Goal: Information Seeking & Learning: Learn about a topic

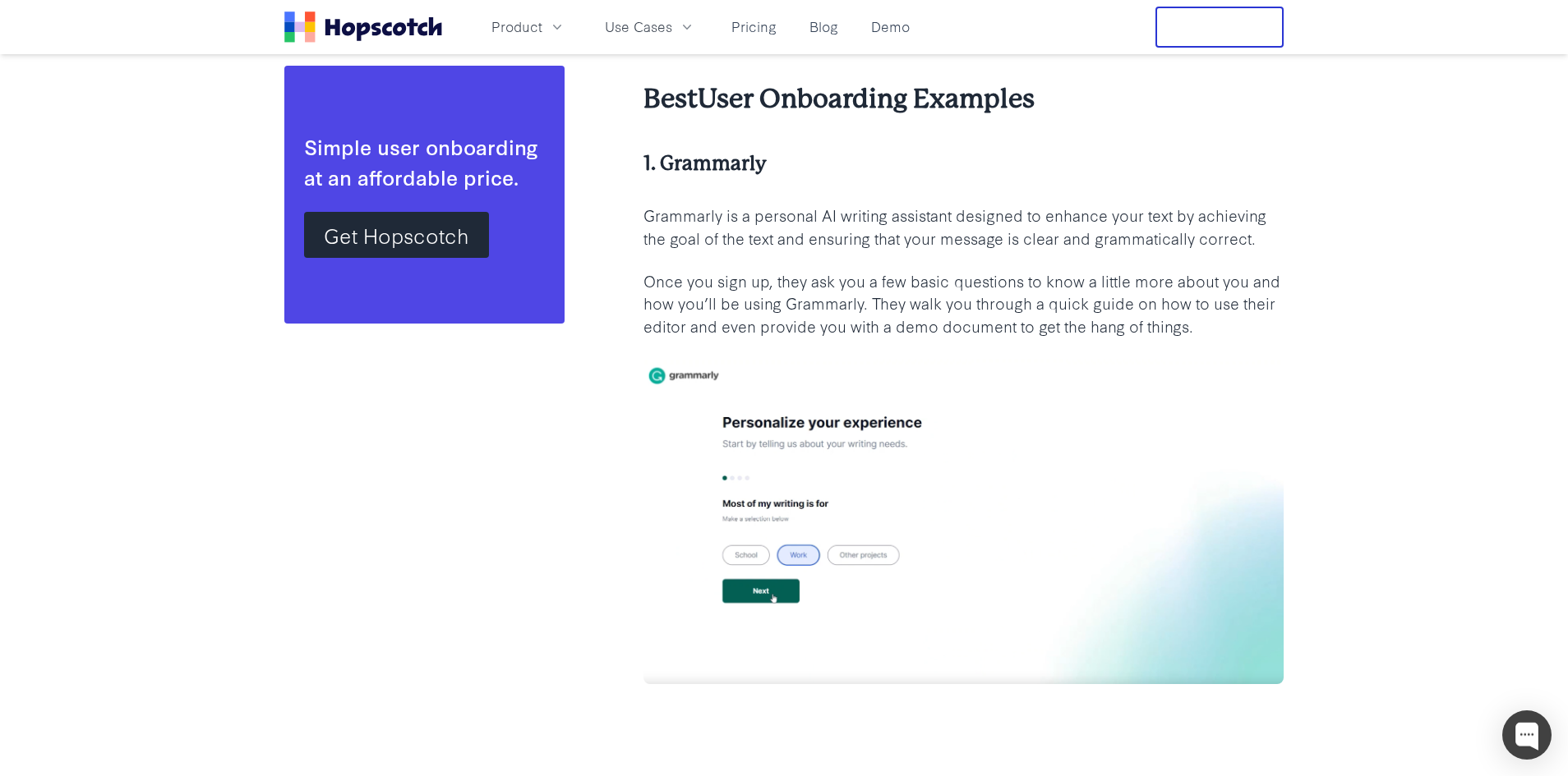
scroll to position [2464, 0]
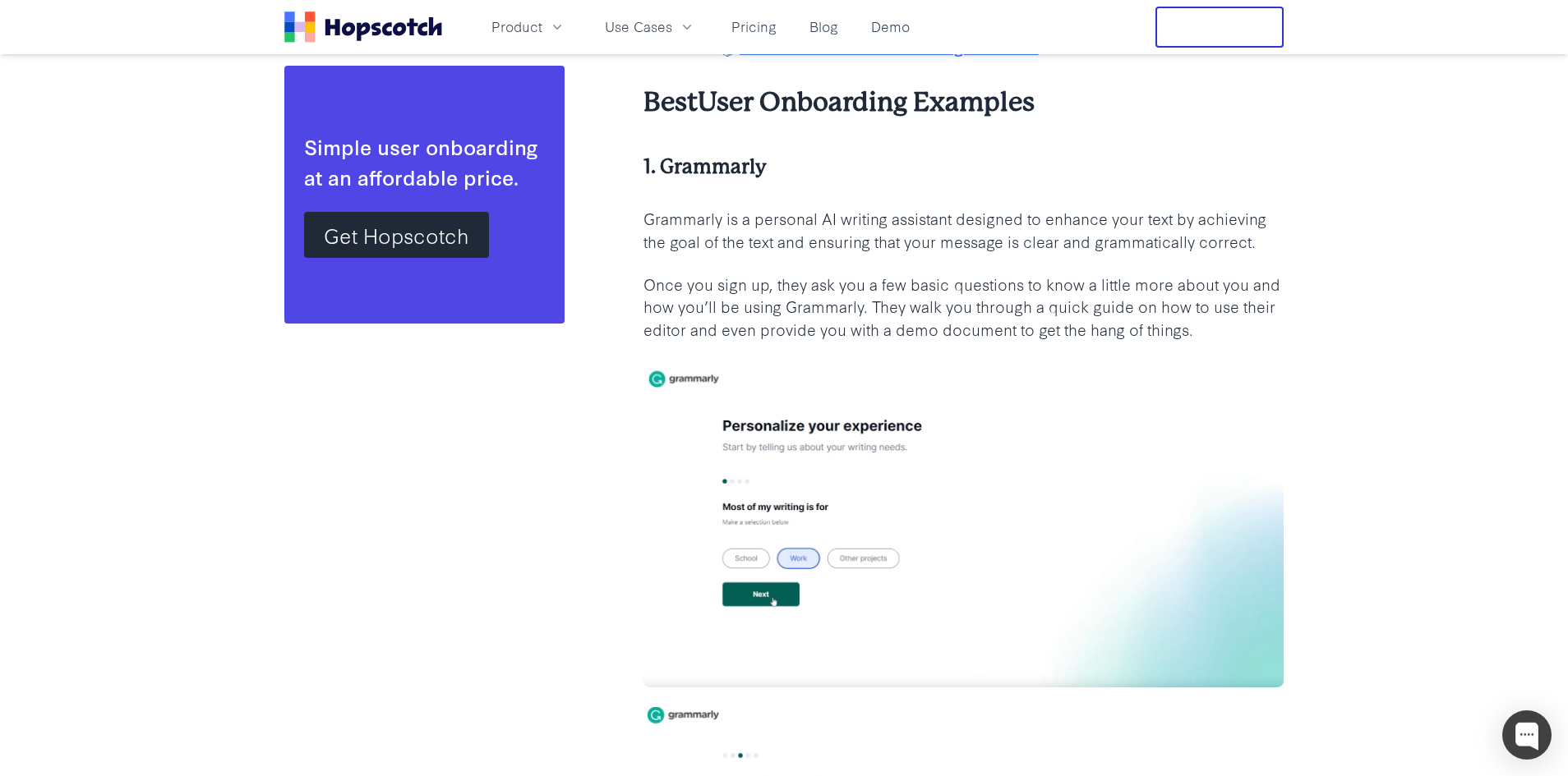
click at [774, 239] on p "Grammarly is a personal AI writing assistant designed to enhance your text by a…" at bounding box center [963, 229] width 640 height 46
drag, startPoint x: 774, startPoint y: 239, endPoint x: 1198, endPoint y: 332, distance: 434.1
click at [1198, 332] on p "Once you sign up, they ask you a few basic questions to know a little more abou…" at bounding box center [963, 307] width 640 height 69
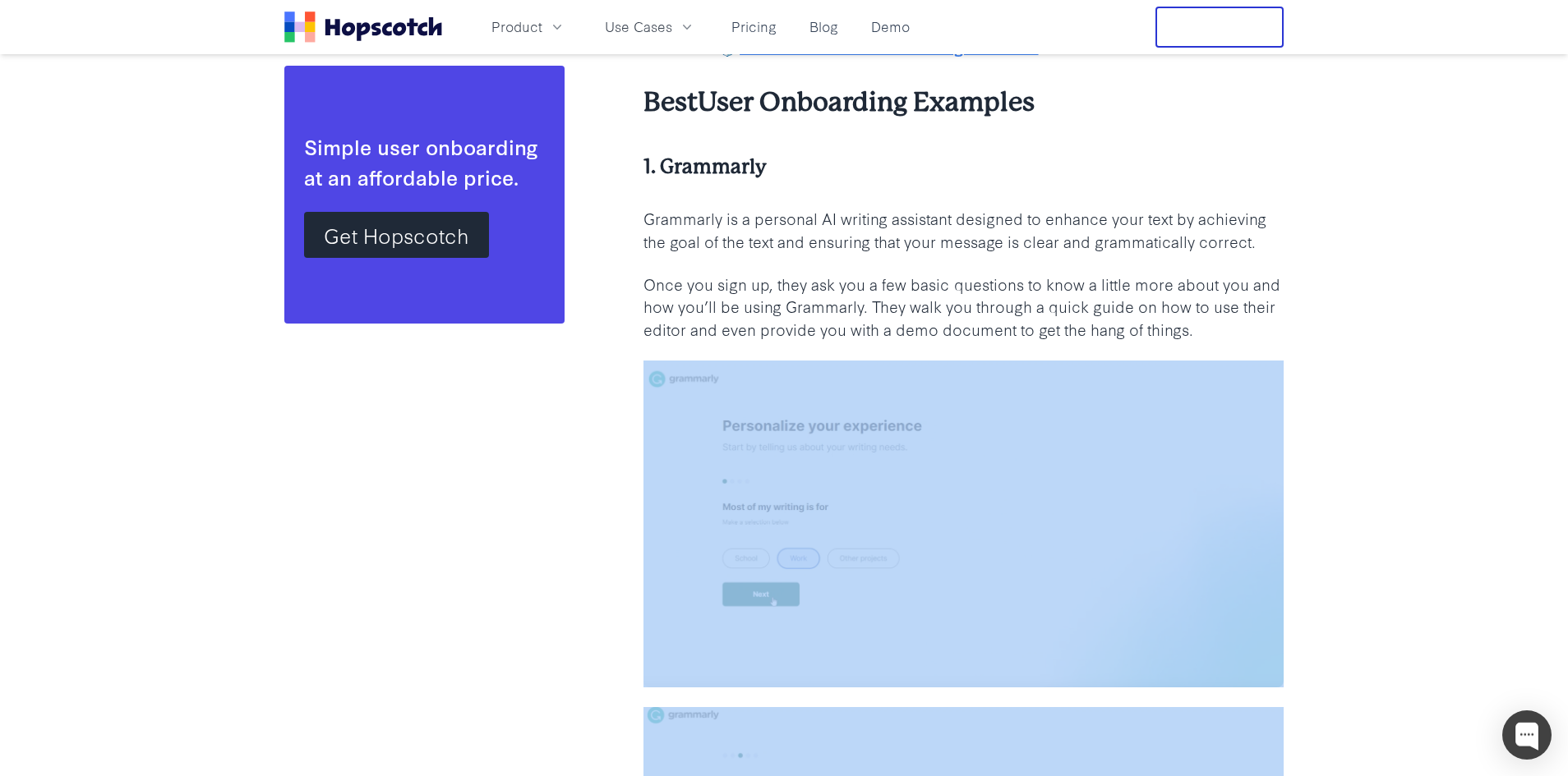
drag, startPoint x: 1198, startPoint y: 332, endPoint x: 1233, endPoint y: 354, distance: 41.3
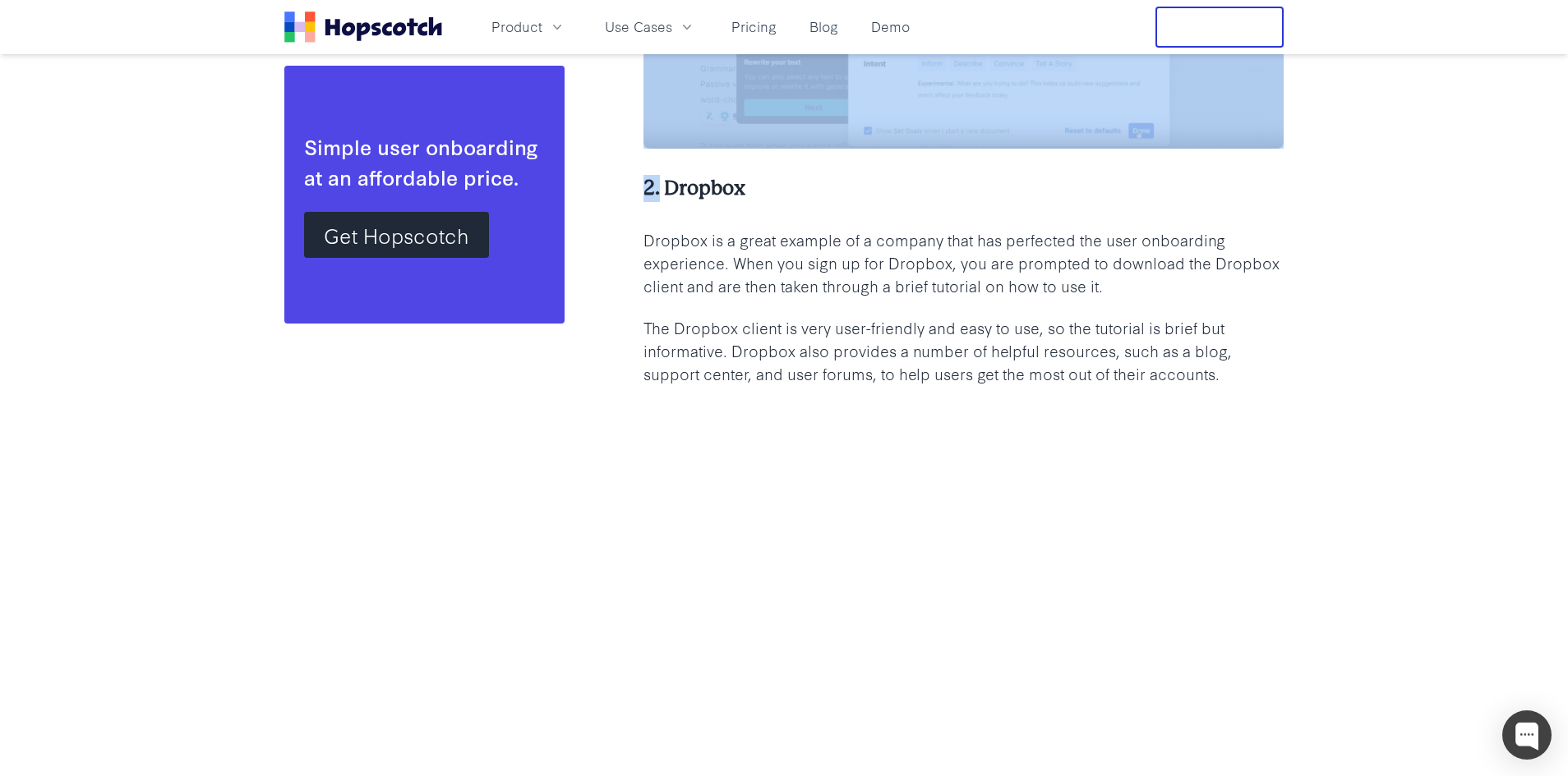
scroll to position [4107, 0]
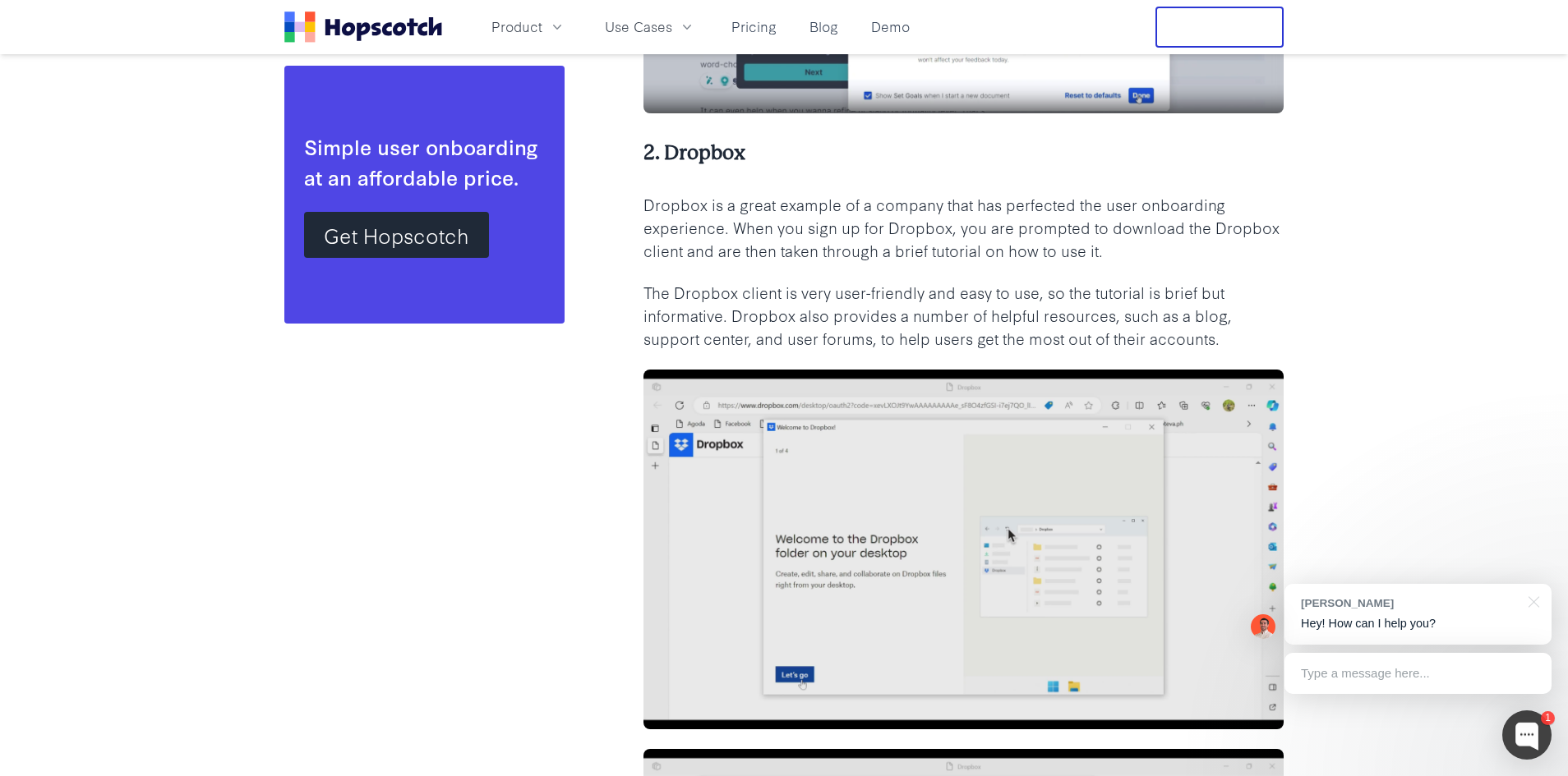
click at [827, 227] on p "Dropbox is a great example of a company that has perfected the user onboarding …" at bounding box center [963, 228] width 640 height 69
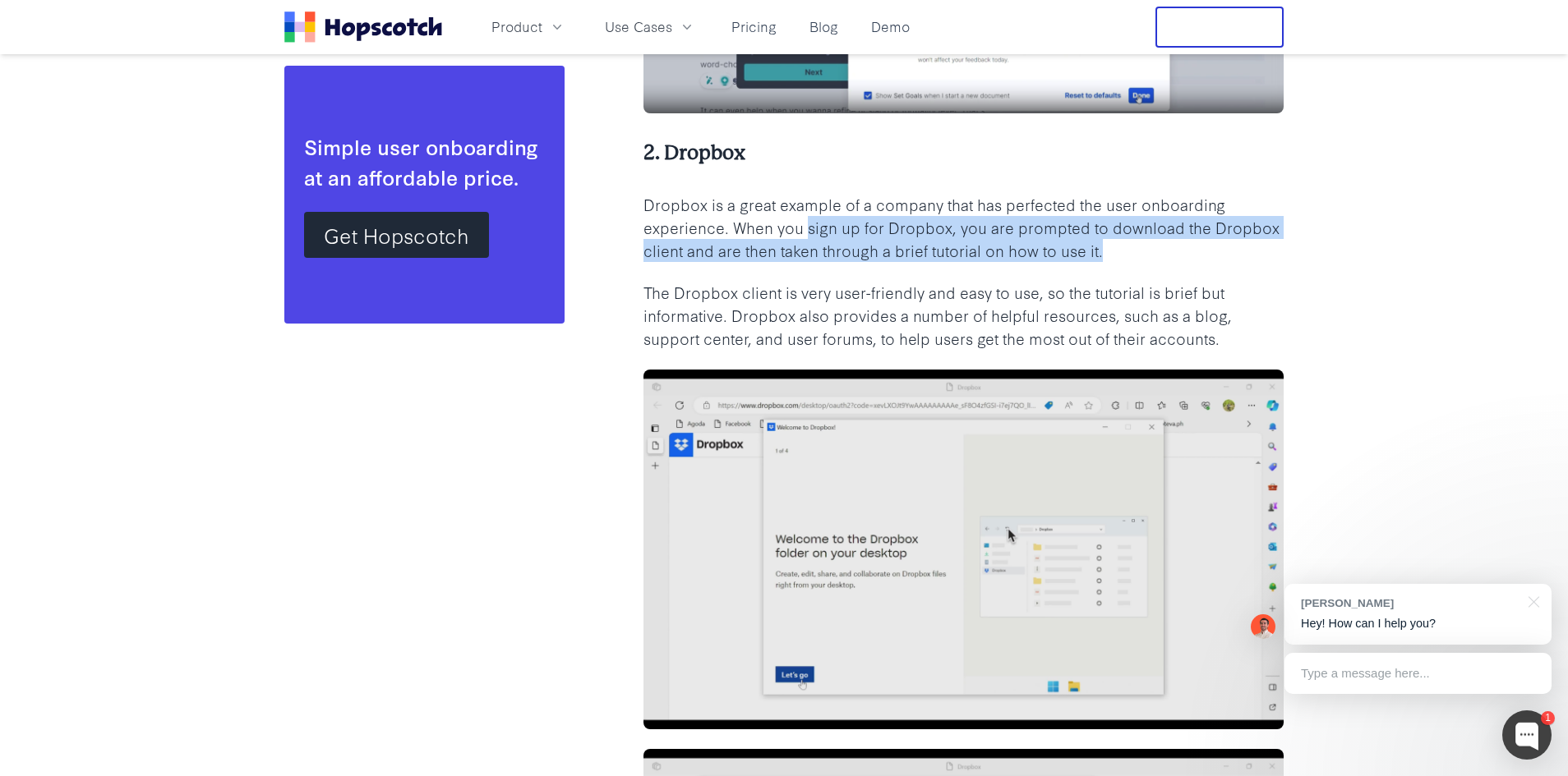
drag, startPoint x: 827, startPoint y: 227, endPoint x: 1176, endPoint y: 344, distance: 368.1
click at [1176, 344] on p "The Dropbox client is very user-friendly and easy to use, so the tutorial is br…" at bounding box center [963, 315] width 640 height 69
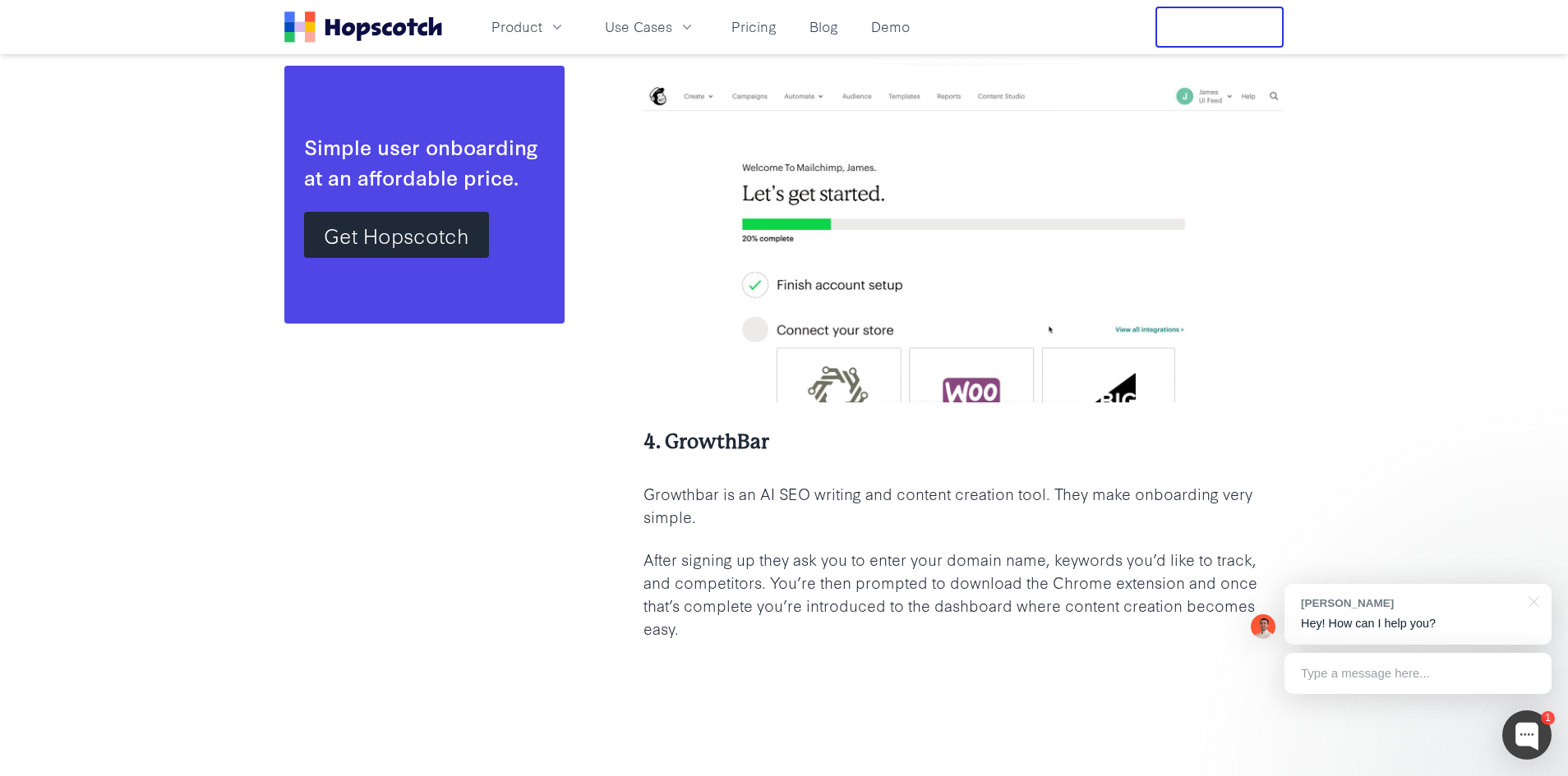
scroll to position [6816, 0]
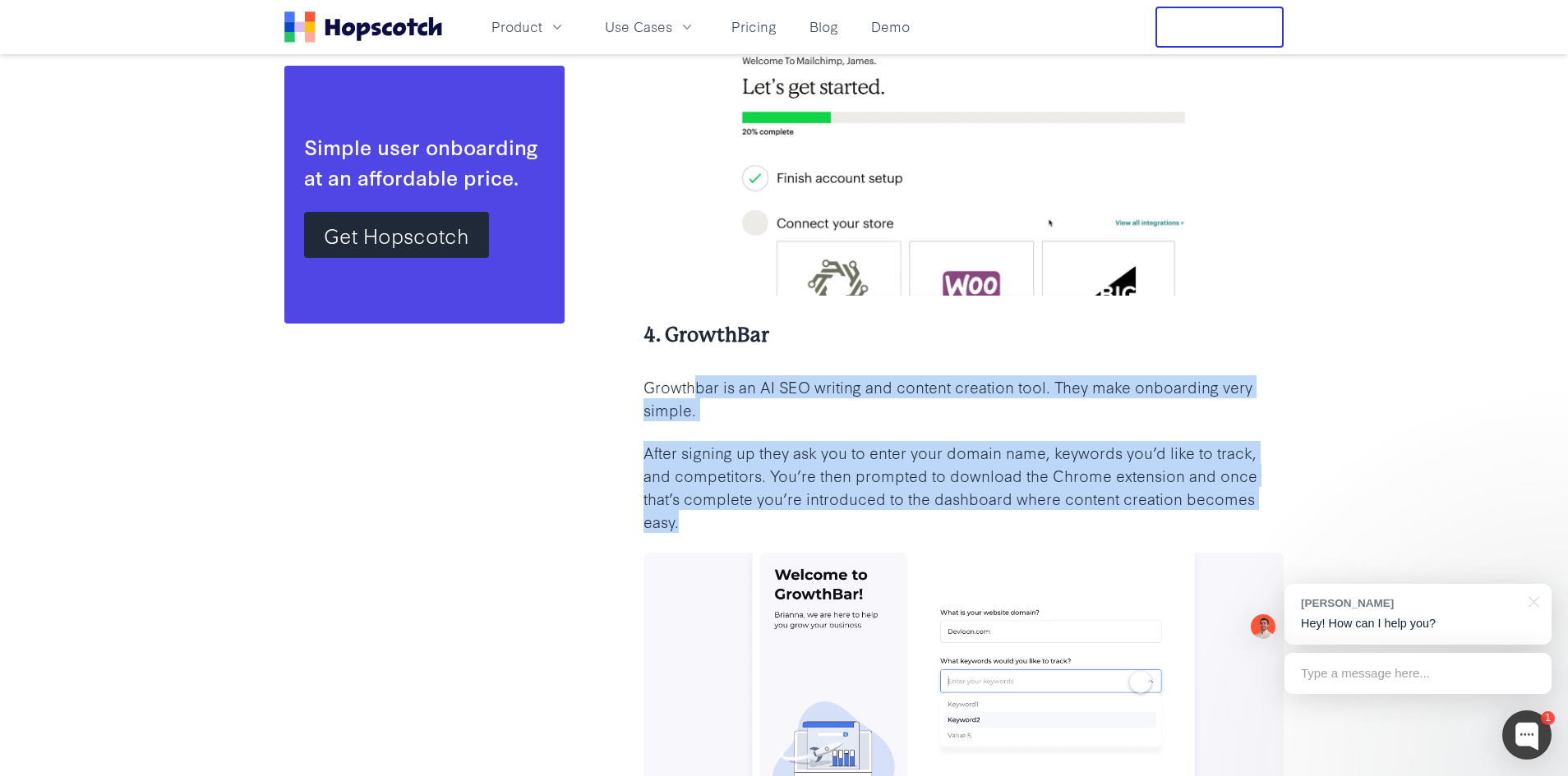
drag, startPoint x: 694, startPoint y: 378, endPoint x: 762, endPoint y: 511, distance: 149.4
click at [762, 511] on p "After signing up they ask you to enter your domain name, keywords you’d like to…" at bounding box center [963, 487] width 640 height 92
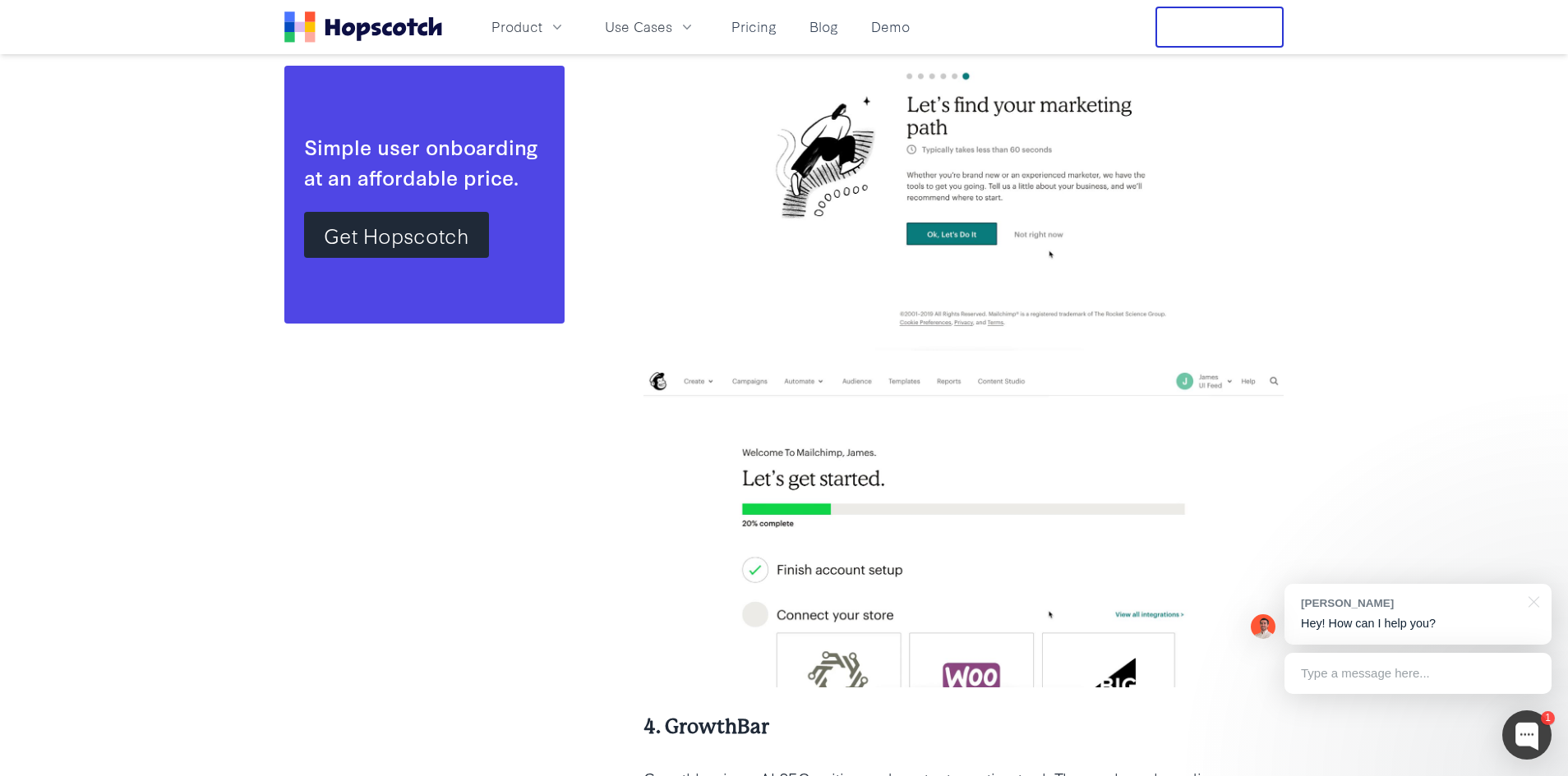
scroll to position [6406, 0]
